Goal: Task Accomplishment & Management: Manage account settings

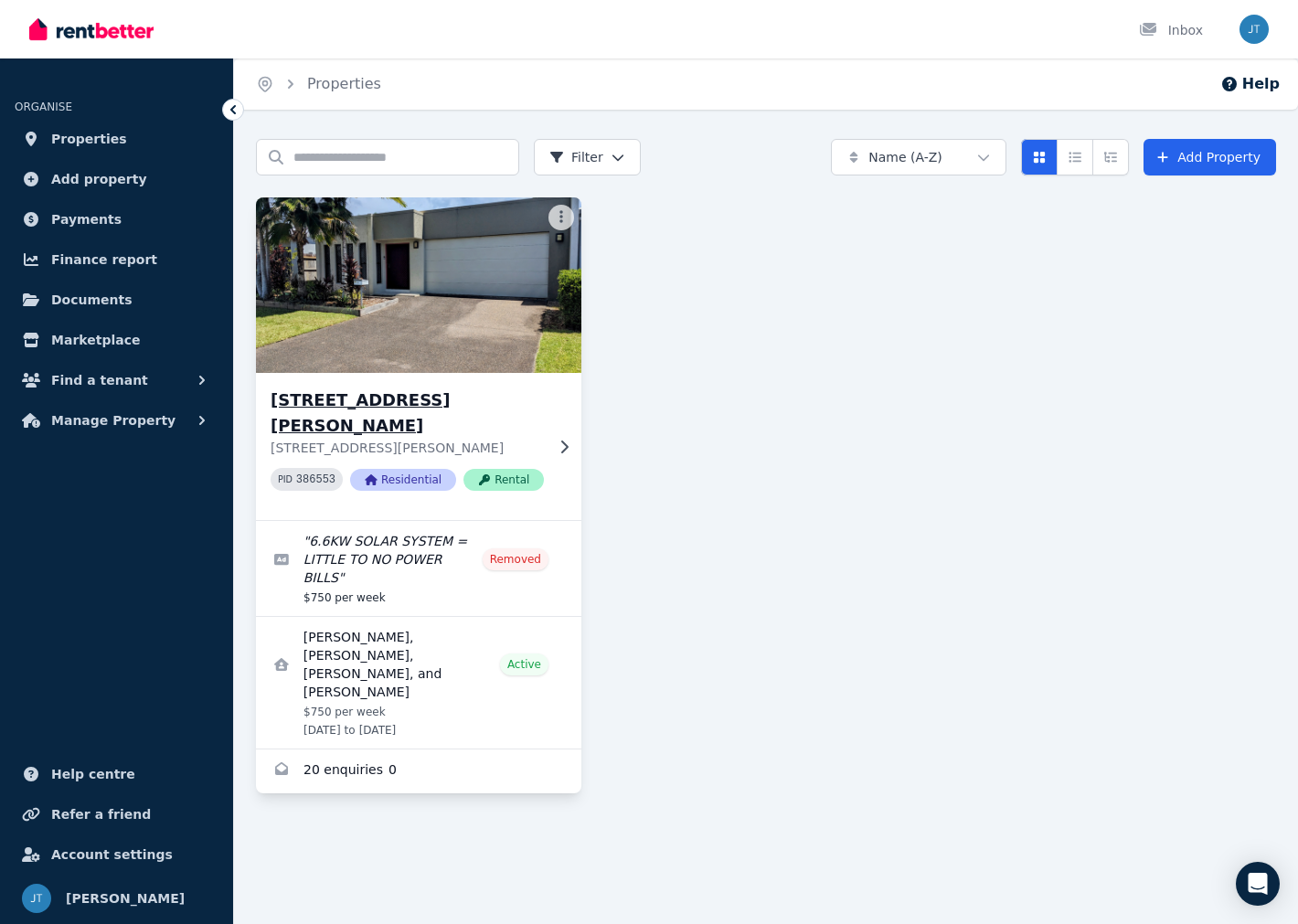
click at [387, 394] on h3 "[STREET_ADDRESS][PERSON_NAME]" at bounding box center [407, 413] width 273 height 51
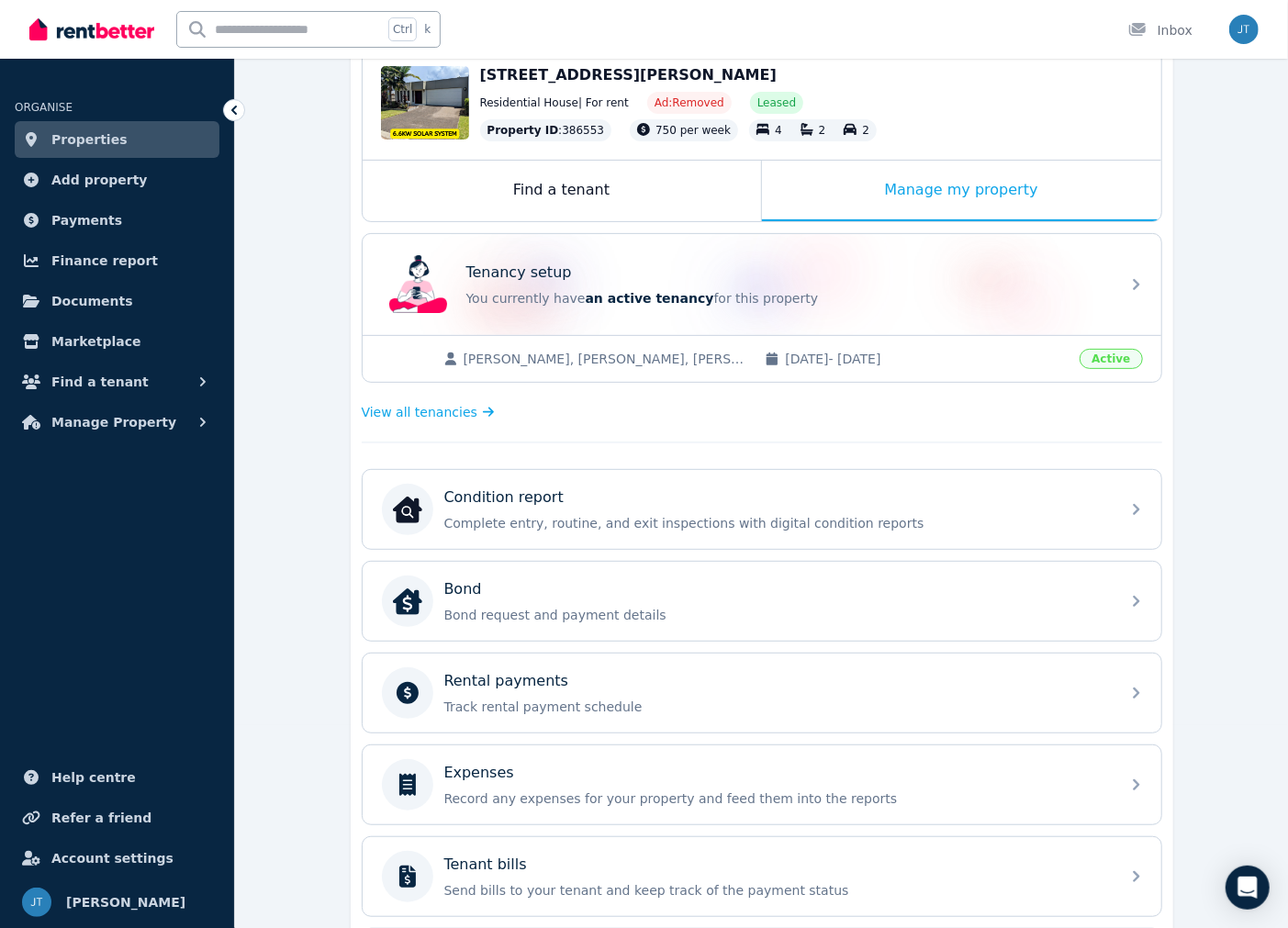
scroll to position [204, 0]
click at [122, 419] on span "Manage Property" at bounding box center [114, 422] width 125 height 22
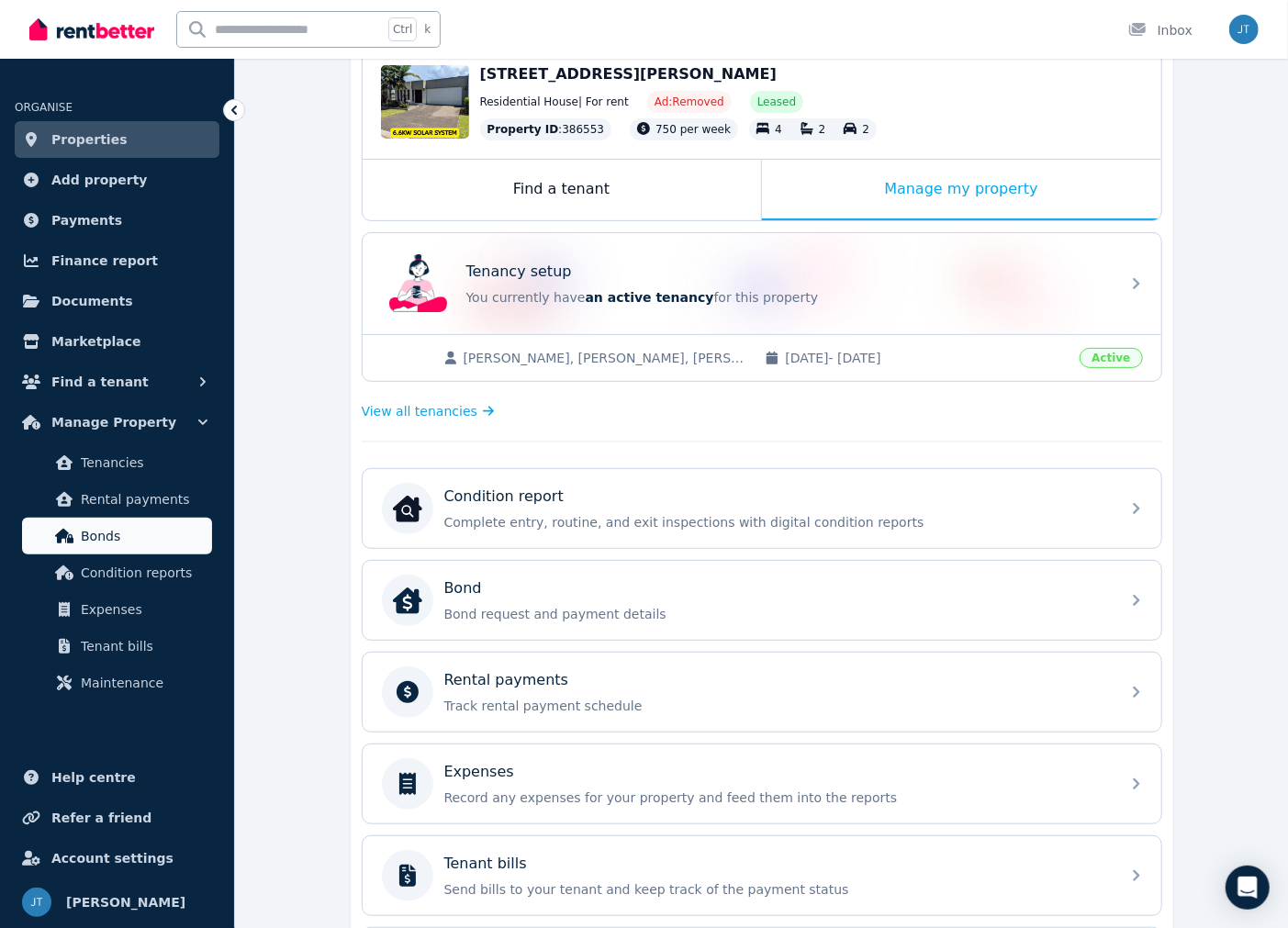
click at [111, 517] on link "Bonds" at bounding box center [116, 535] width 190 height 37
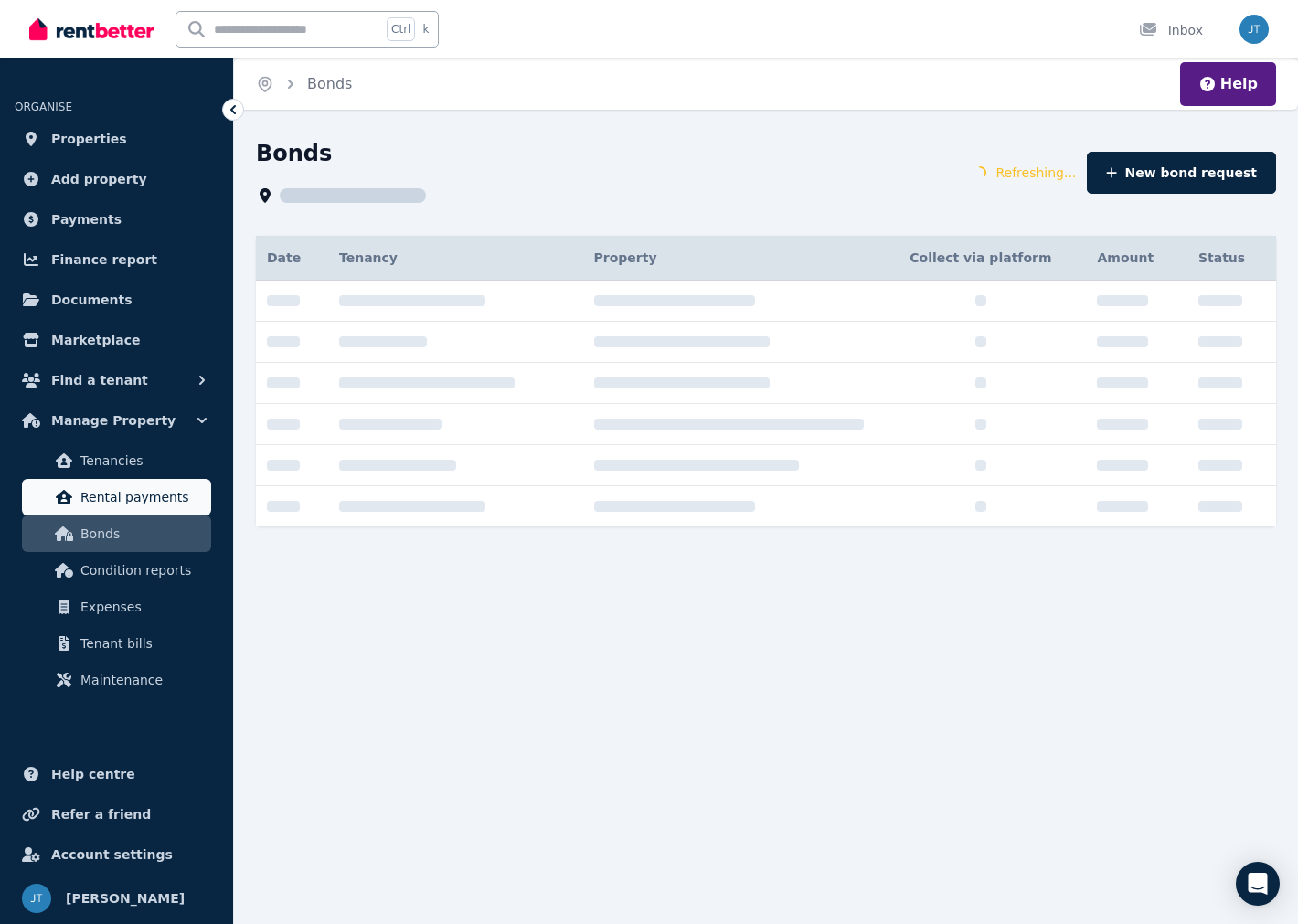
click at [121, 496] on span "Rental payments" at bounding box center [142, 497] width 124 height 22
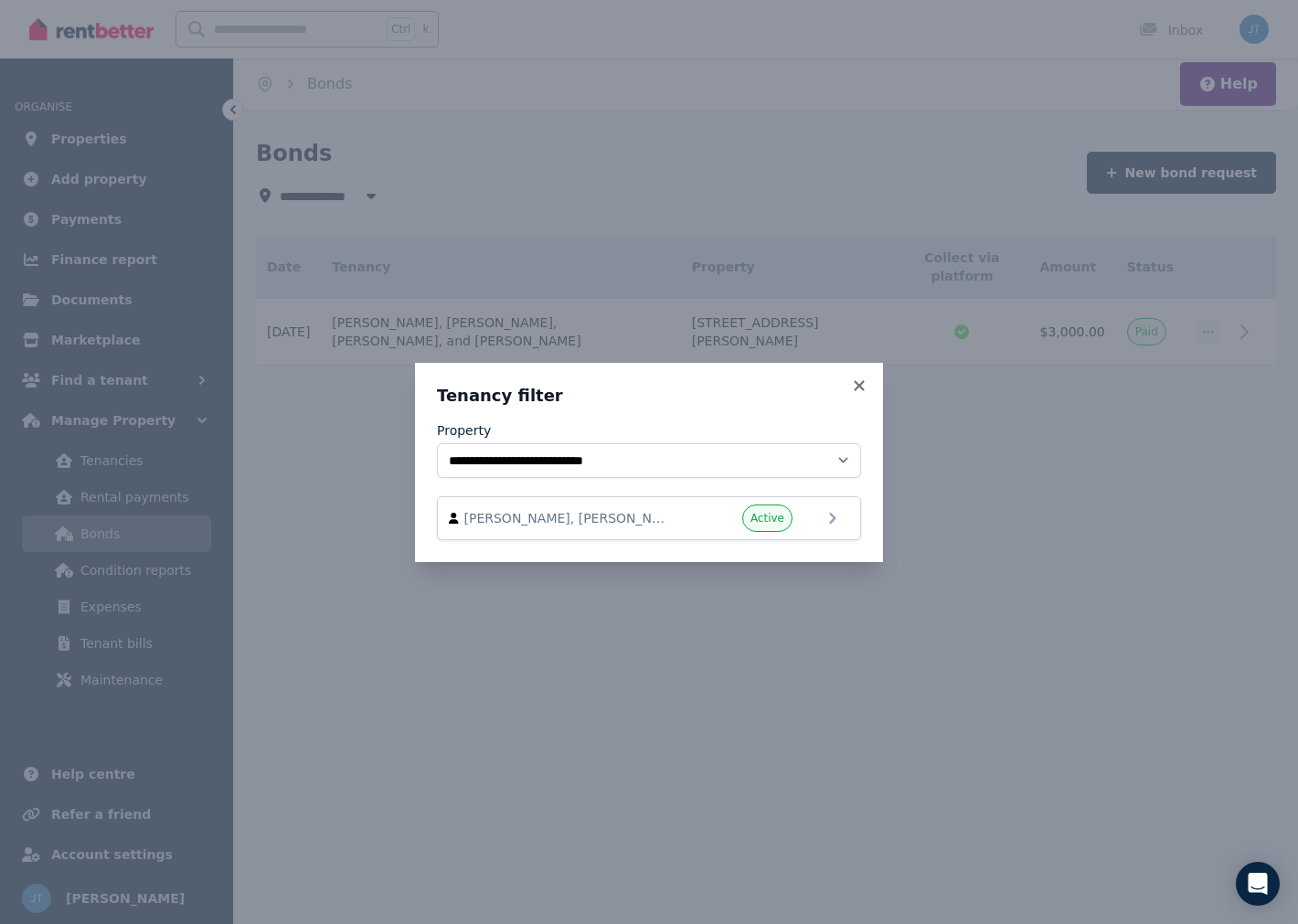
click at [138, 497] on div "**********" at bounding box center [649, 462] width 1298 height 924
click at [865, 381] on icon at bounding box center [859, 385] width 18 height 17
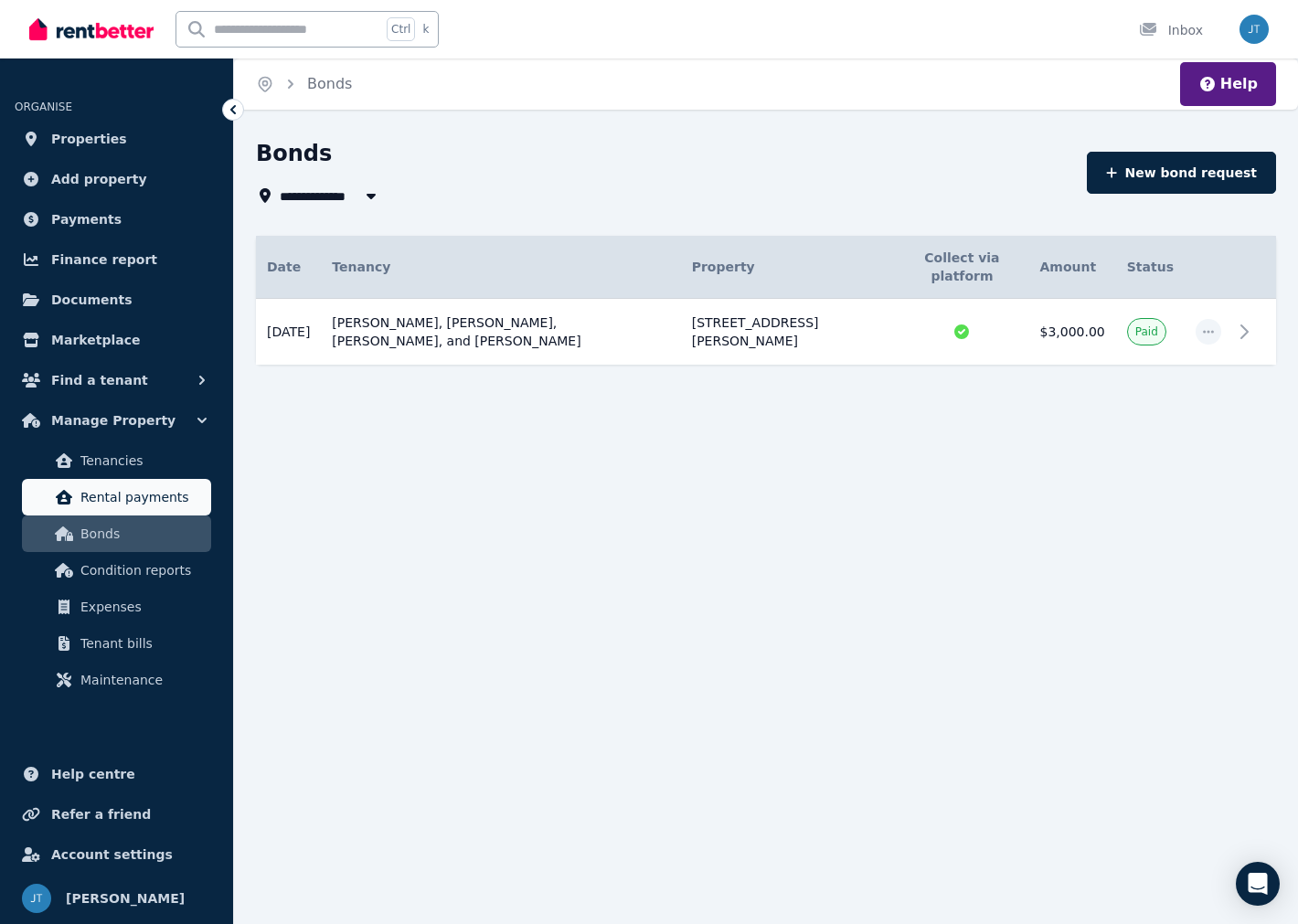
click at [134, 503] on span "Rental payments" at bounding box center [142, 497] width 124 height 22
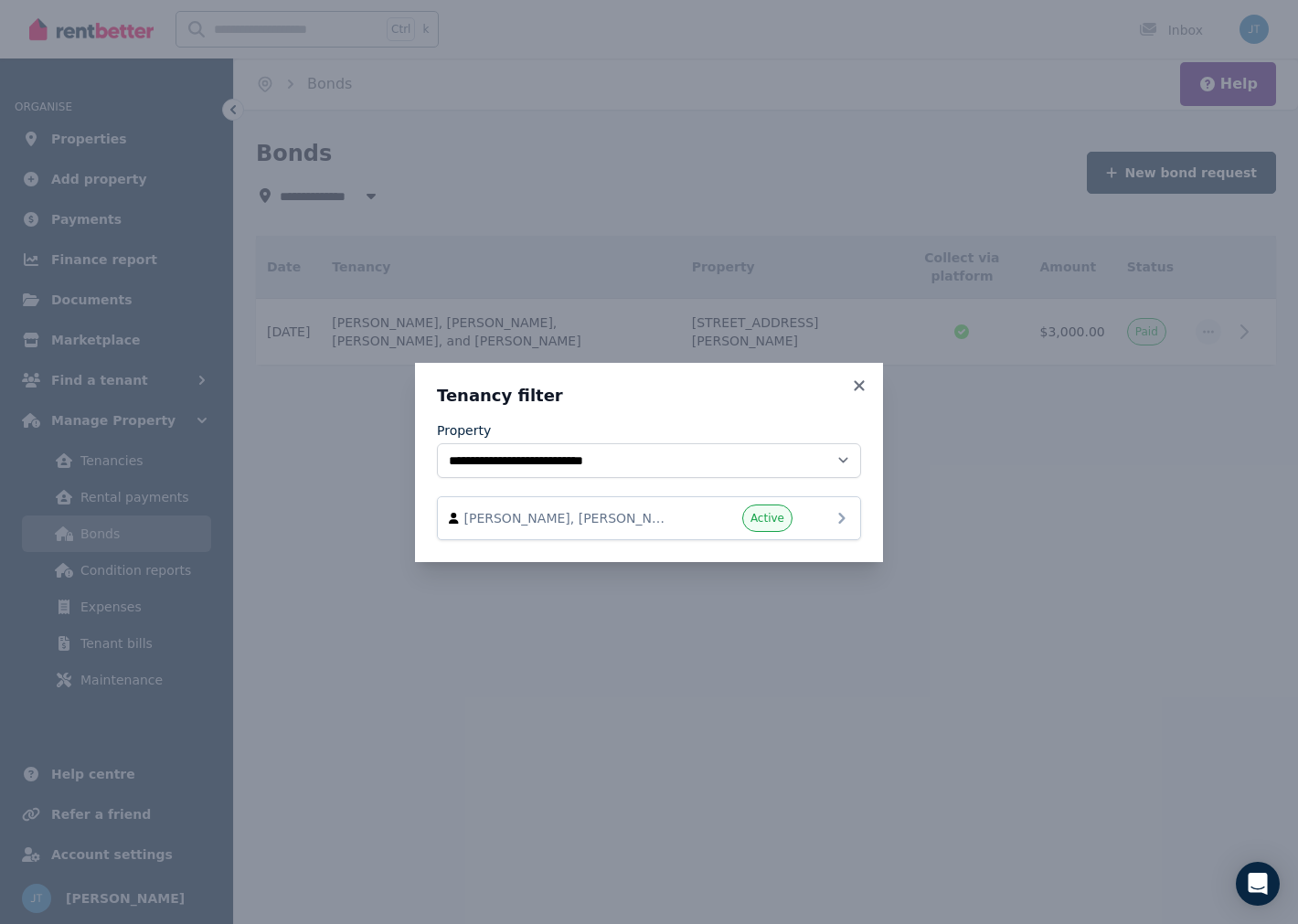
click at [695, 509] on div "Active" at bounding box center [737, 518] width 110 height 28
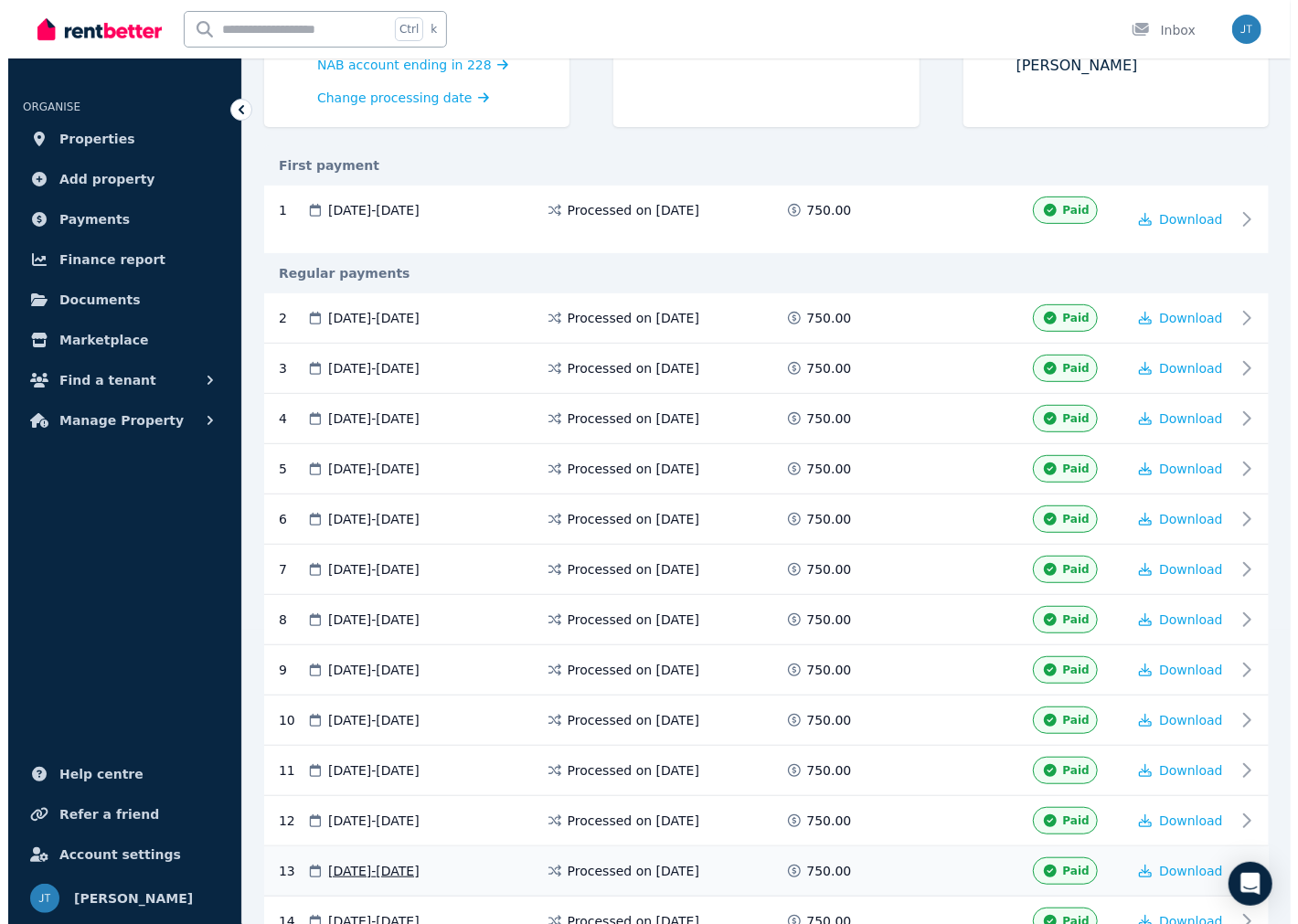
scroll to position [710, 0]
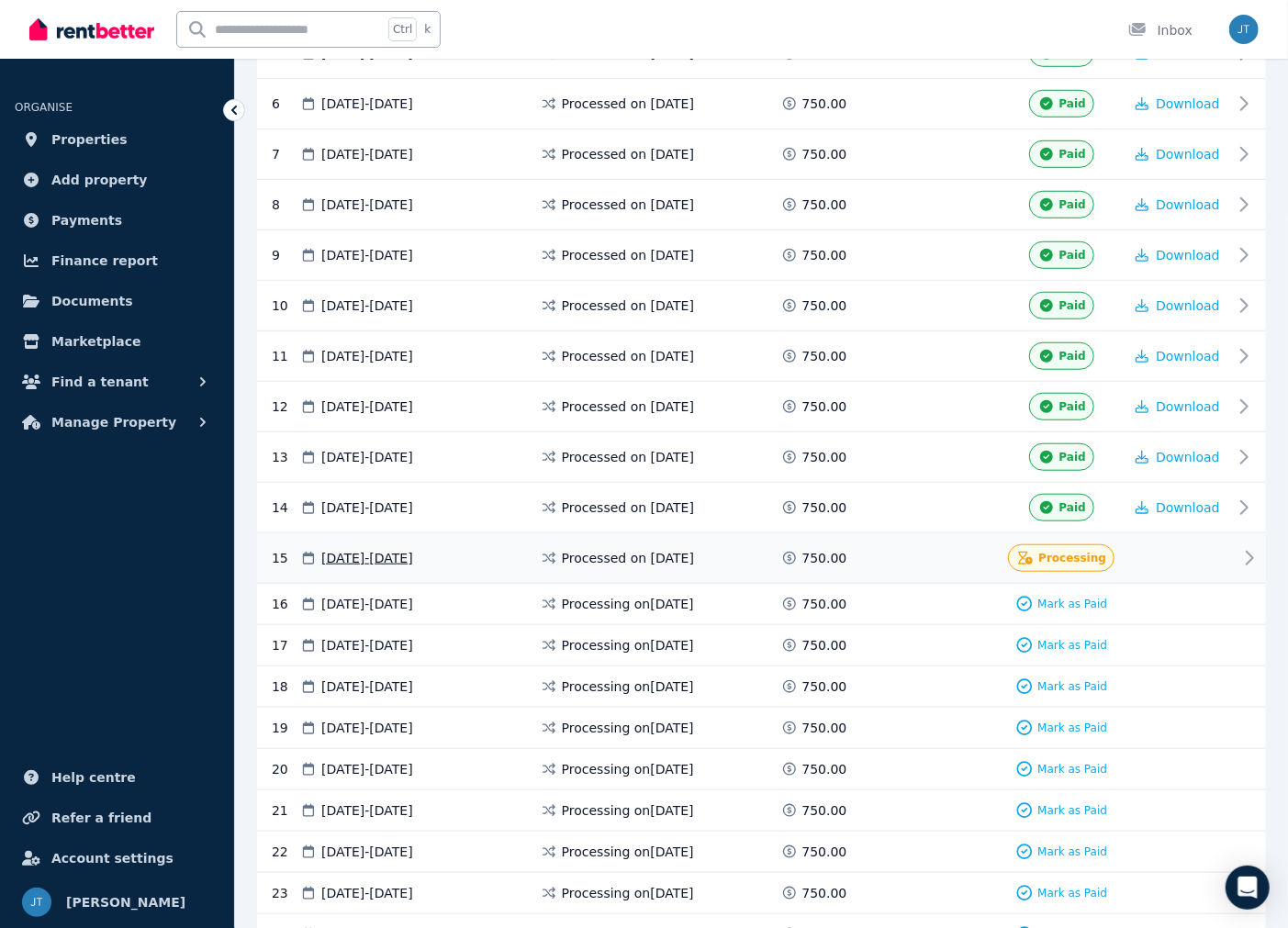
click at [1213, 565] on div at bounding box center [1178, 558] width 110 height 28
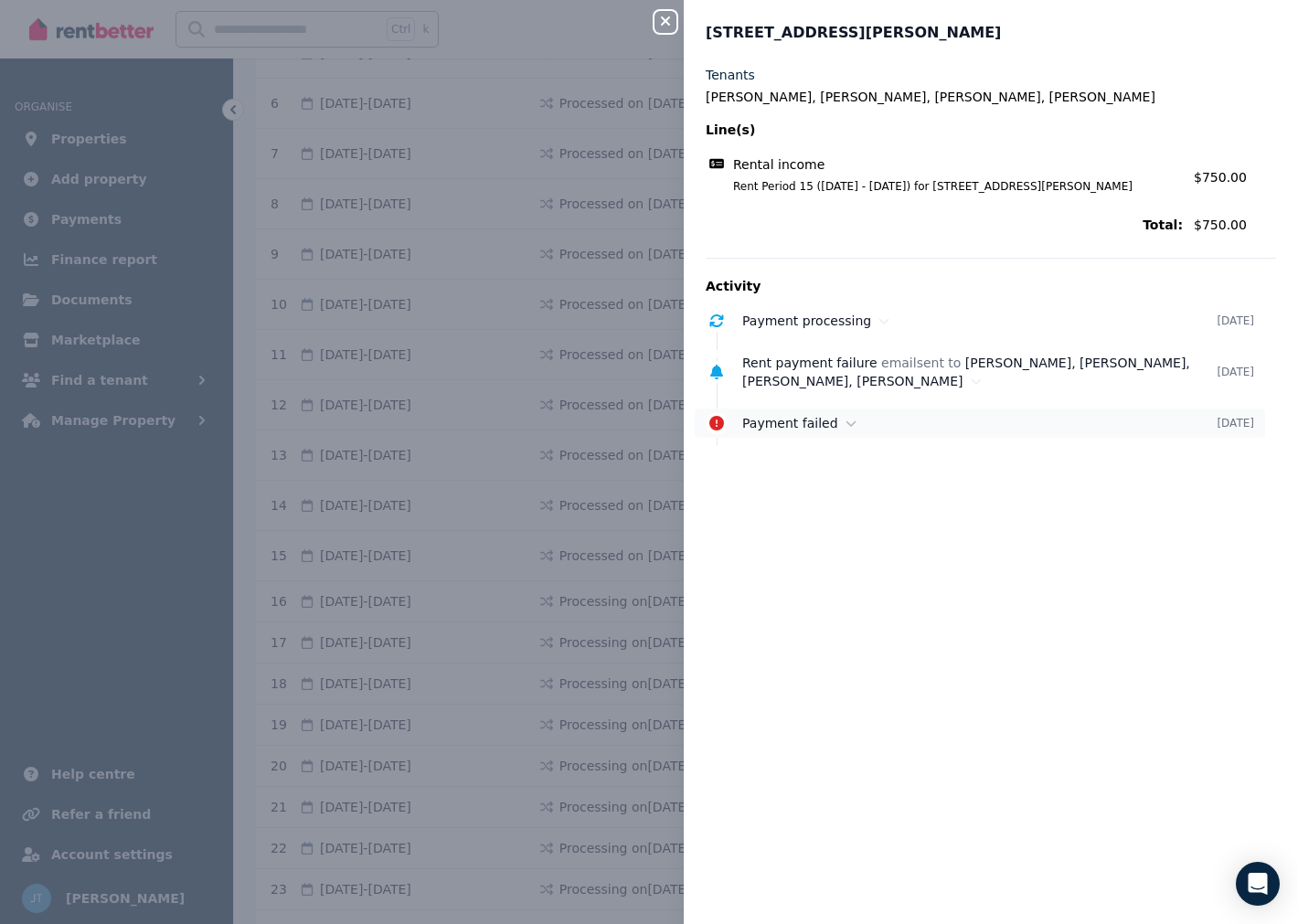
click at [846, 424] on icon at bounding box center [851, 423] width 11 height 13
click at [907, 384] on div "Rent payment failure email sent to [PERSON_NAME], [PERSON_NAME], [PERSON_NAME],…" at bounding box center [979, 371] width 475 height 37
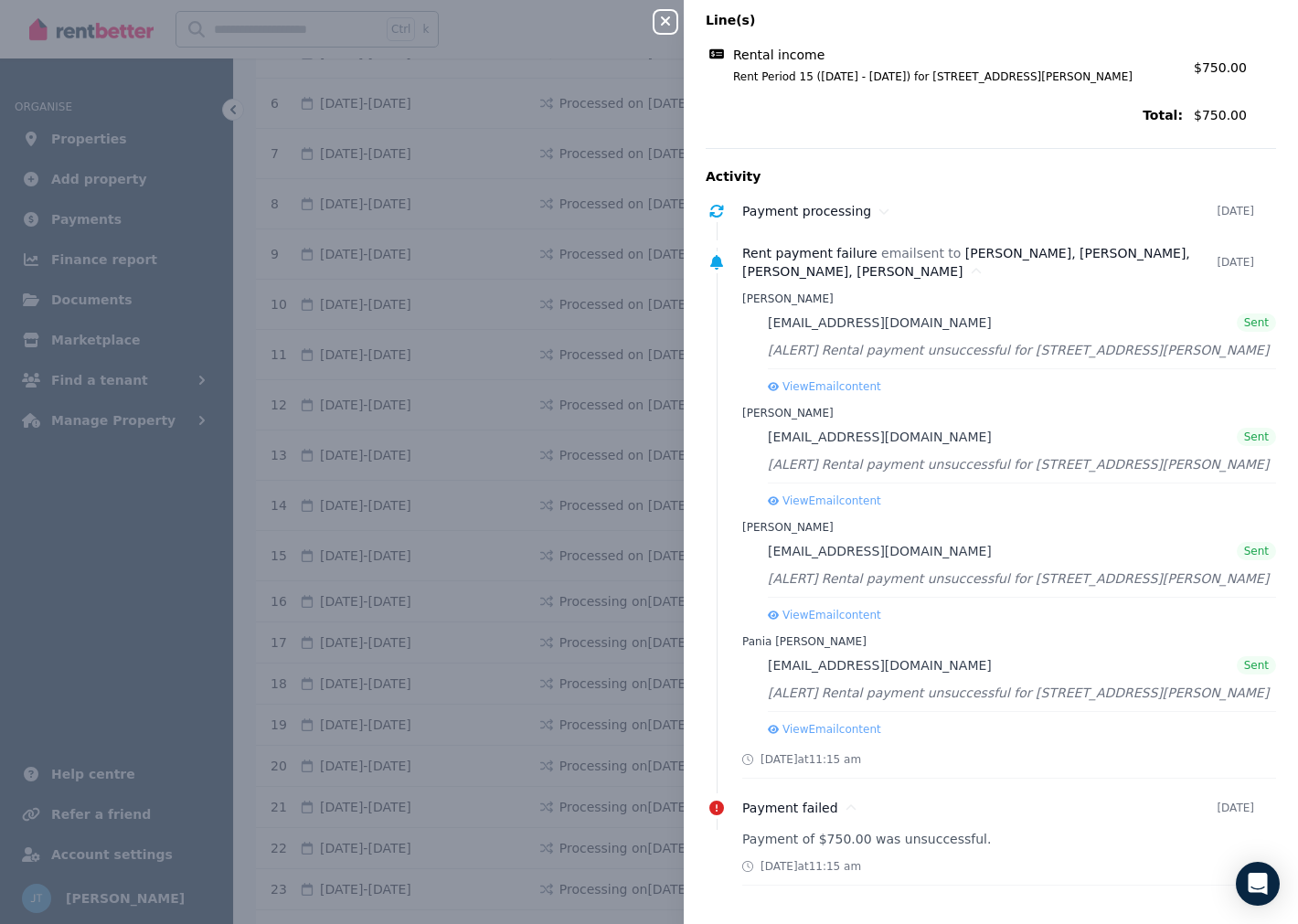
scroll to position [112, 0]
click at [878, 210] on div "Payment processing" at bounding box center [979, 209] width 475 height 18
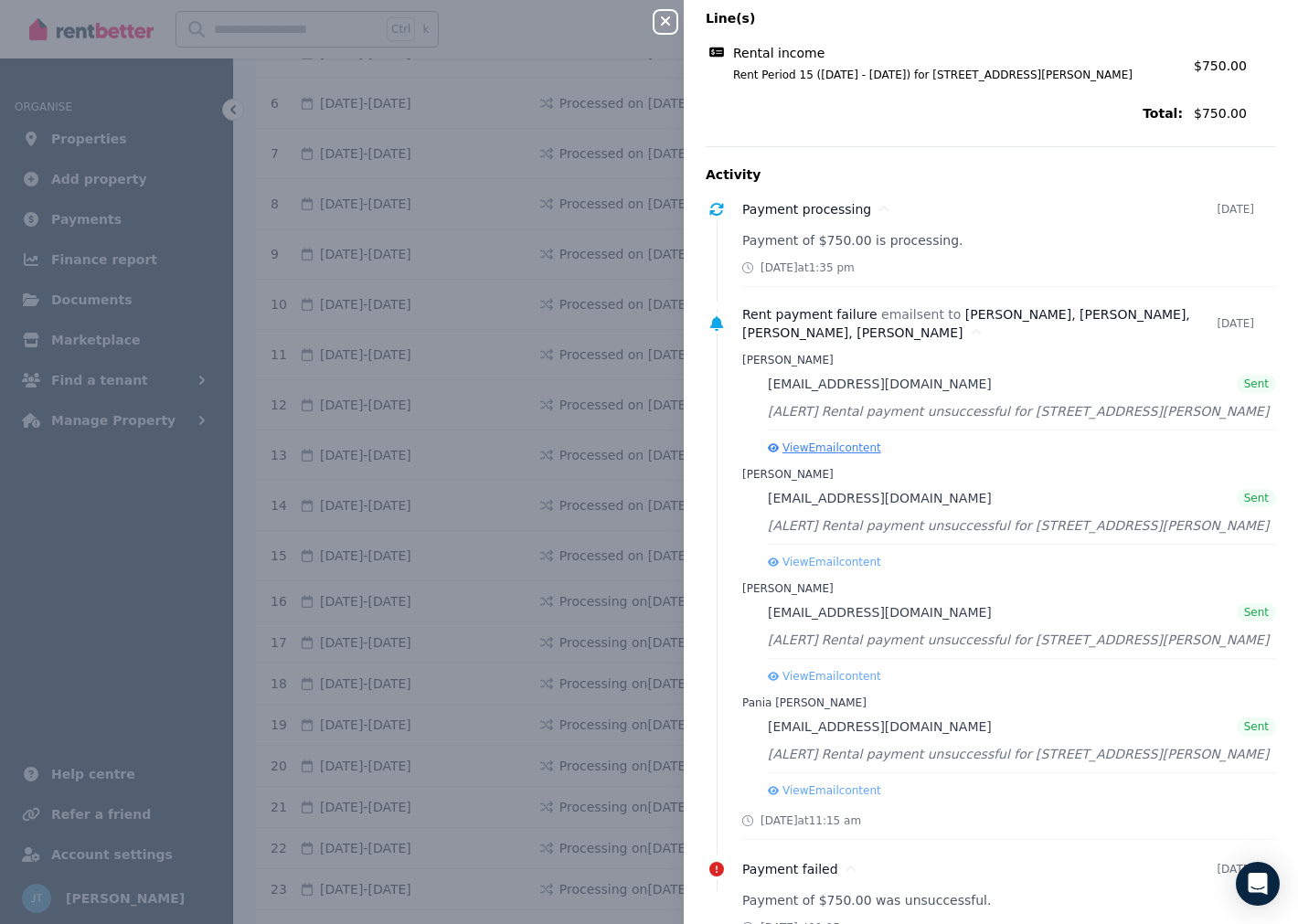
click at [856, 449] on button "View Email content" at bounding box center [824, 448] width 113 height 15
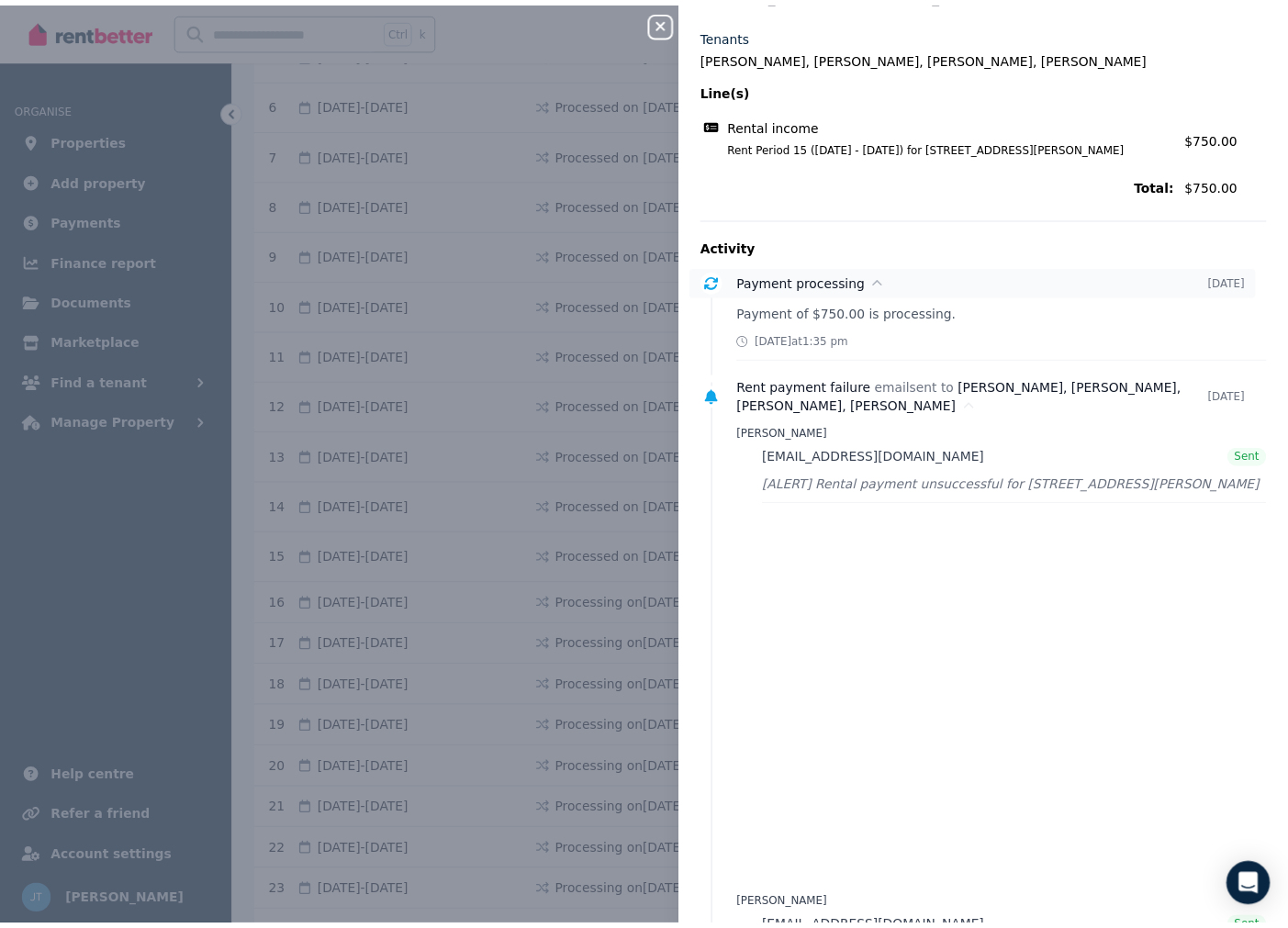
scroll to position [0, 0]
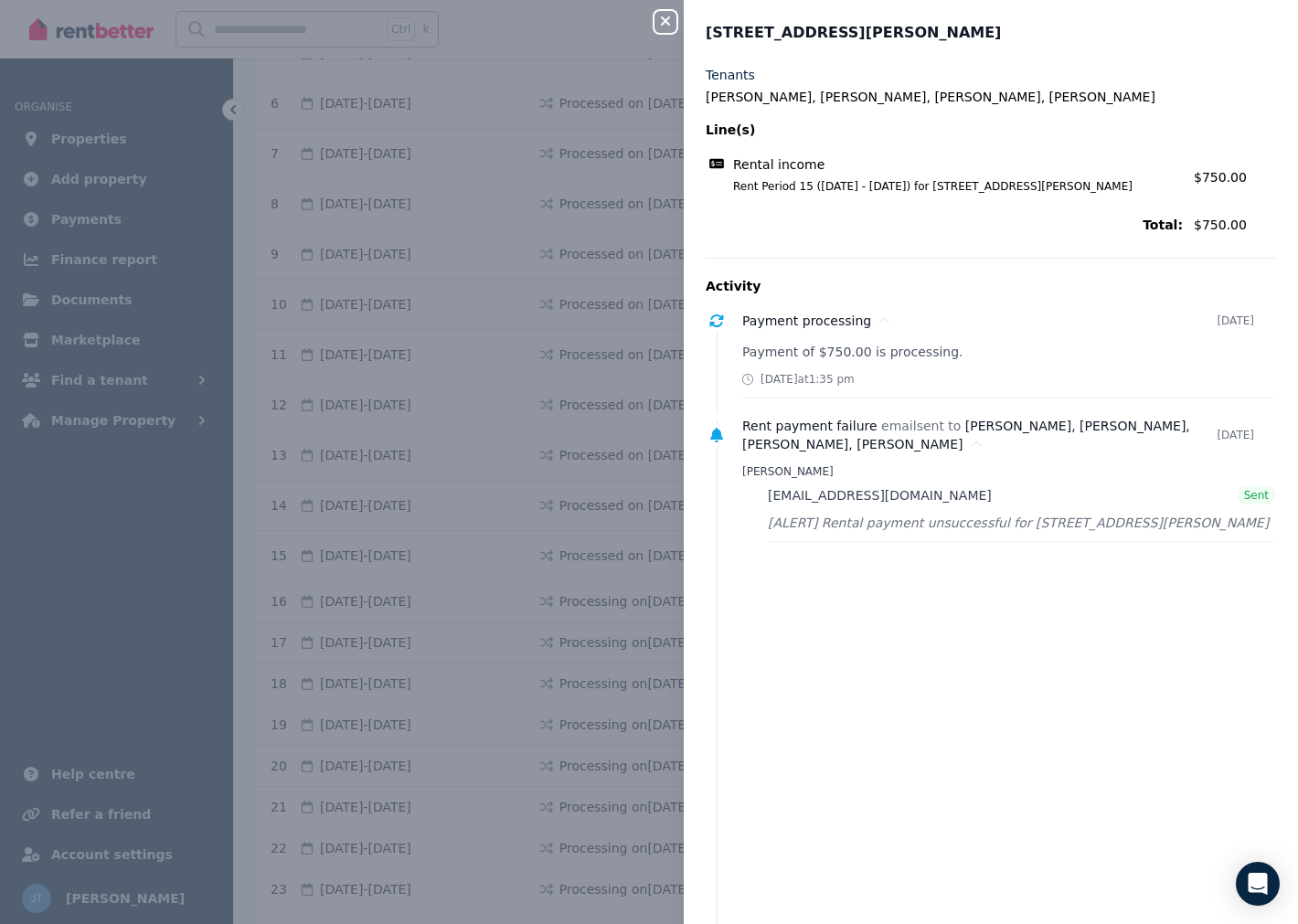
click at [661, 7] on div "Close panel" at bounding box center [673, 16] width 37 height 33
click at [660, 9] on div "Close panel" at bounding box center [673, 16] width 37 height 33
click at [661, 23] on icon "button" at bounding box center [666, 21] width 22 height 15
